Goal: Feedback & Contribution: Leave review/rating

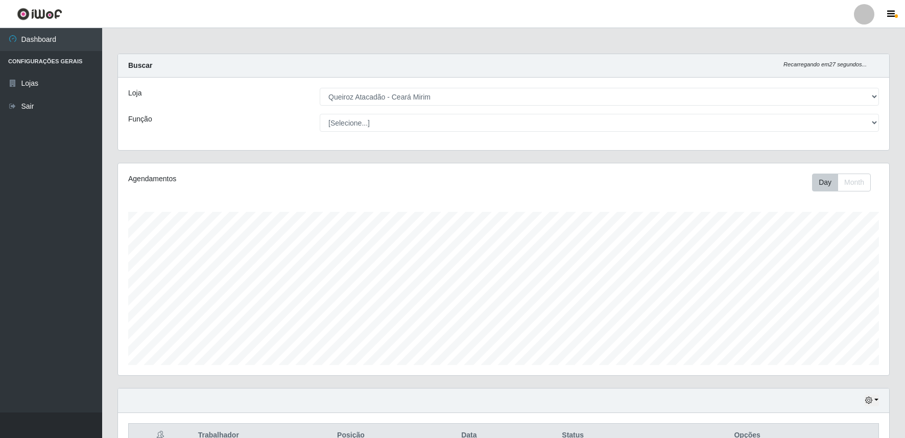
select select "465"
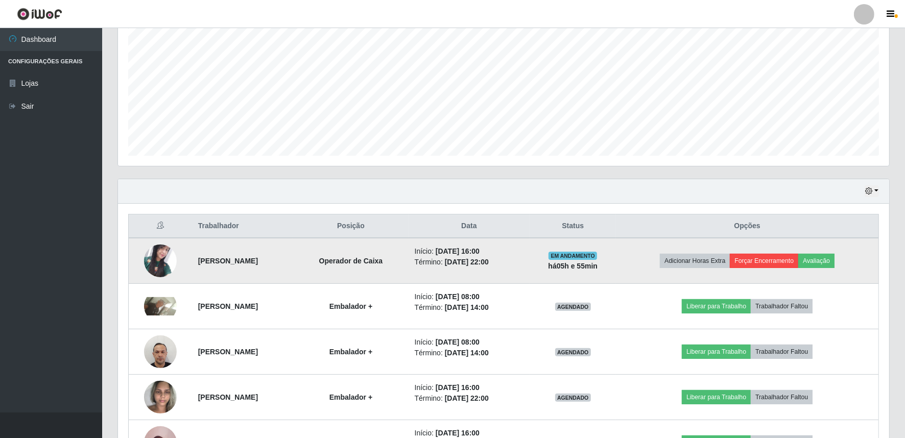
scroll to position [212, 771]
click at [833, 259] on button "Avaliação" at bounding box center [817, 261] width 36 height 14
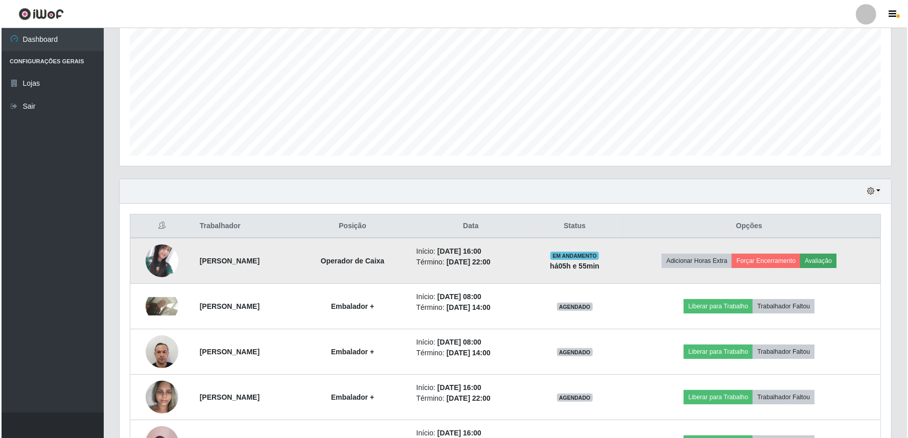
scroll to position [212, 765]
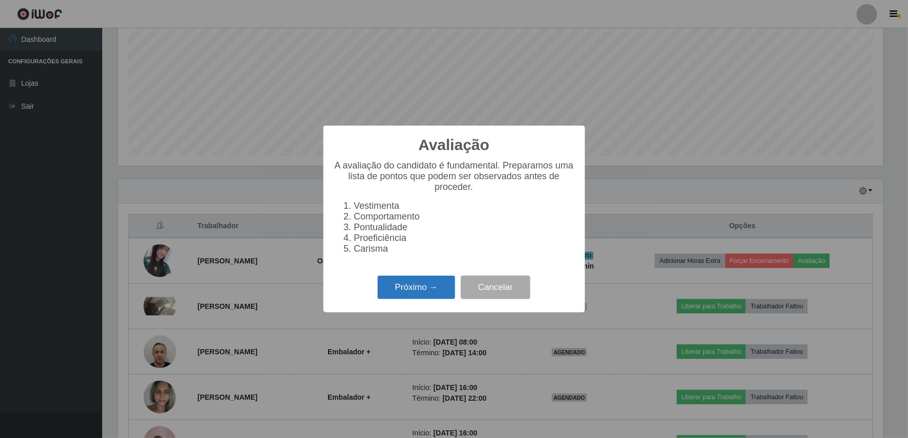
click at [426, 292] on button "Próximo →" at bounding box center [417, 288] width 78 height 24
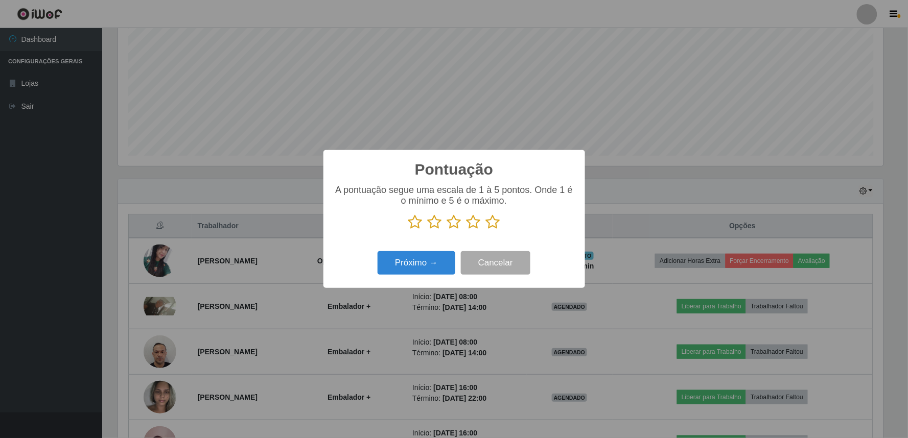
click at [475, 226] on icon at bounding box center [473, 222] width 14 height 15
click at [466, 230] on input "radio" at bounding box center [466, 230] width 0 height 0
click at [432, 267] on button "Próximo →" at bounding box center [417, 263] width 78 height 24
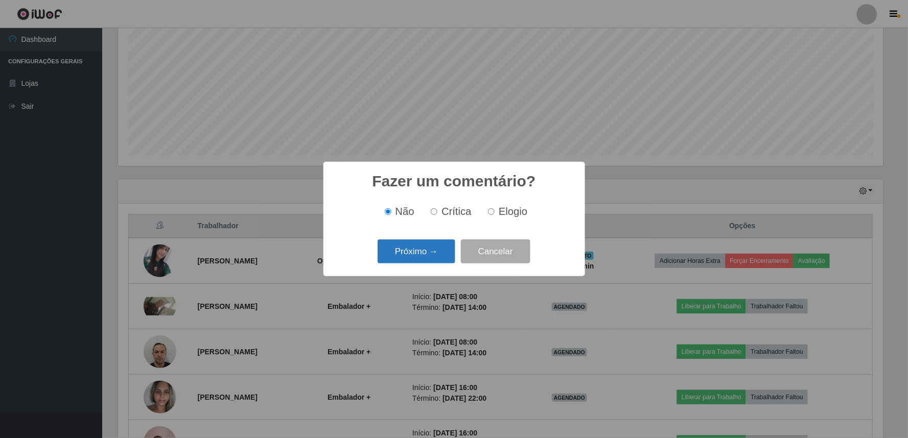
click at [430, 249] on button "Próximo →" at bounding box center [417, 252] width 78 height 24
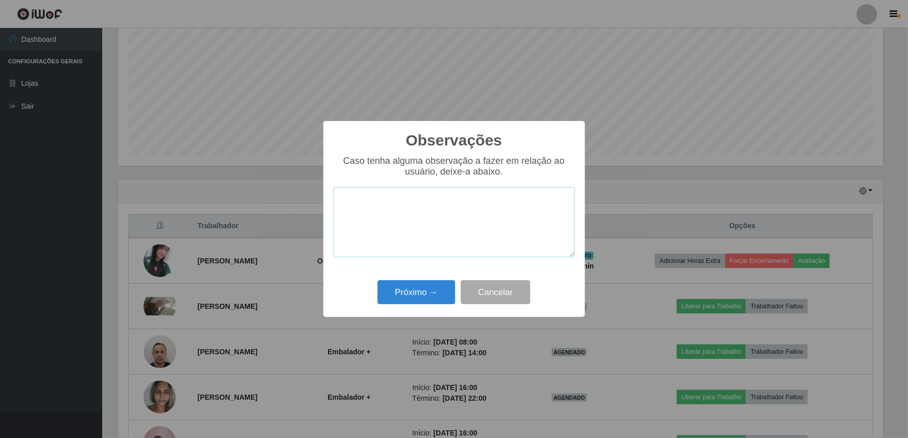
click at [442, 220] on textarea at bounding box center [454, 223] width 241 height 70
type textarea "PROATIVA"
click at [433, 294] on button "Próximo →" at bounding box center [417, 292] width 78 height 24
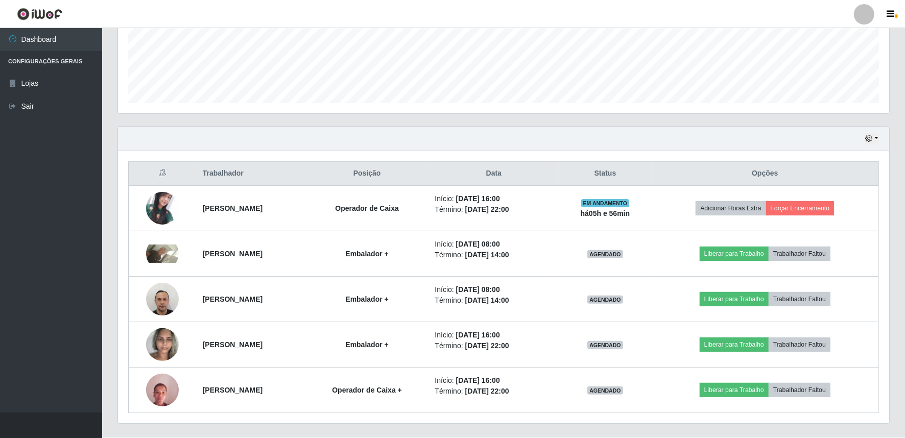
scroll to position [285, 0]
